Goal: Check status

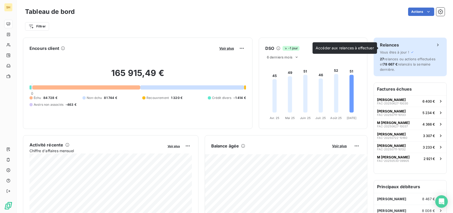
click at [438, 52] on div "Vous êtes à jour !" at bounding box center [410, 52] width 61 height 4
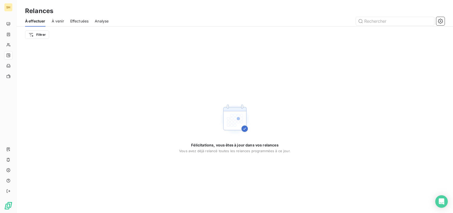
click at [57, 21] on span "À venir" at bounding box center [58, 21] width 12 height 5
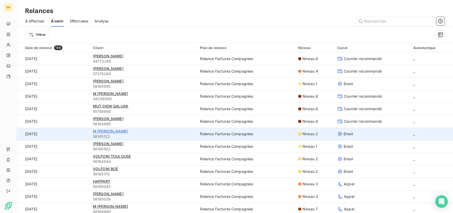
click at [121, 131] on span "M [PERSON_NAME]" at bounding box center [110, 131] width 35 height 4
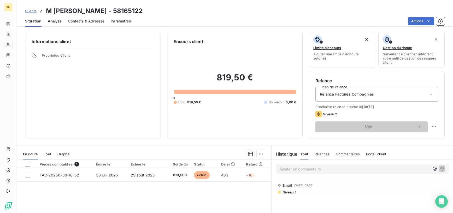
click at [288, 193] on span "Niveau 1" at bounding box center [289, 192] width 14 height 4
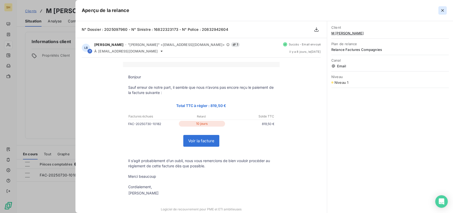
click at [442, 11] on icon "button" at bounding box center [442, 10] width 5 height 5
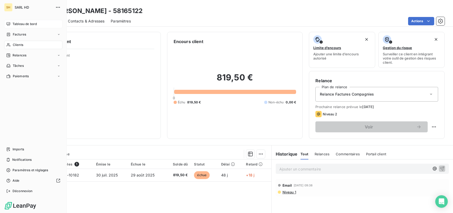
click at [13, 23] on span "Tableau de bord" at bounding box center [25, 24] width 24 height 5
